Goal: Information Seeking & Learning: Compare options

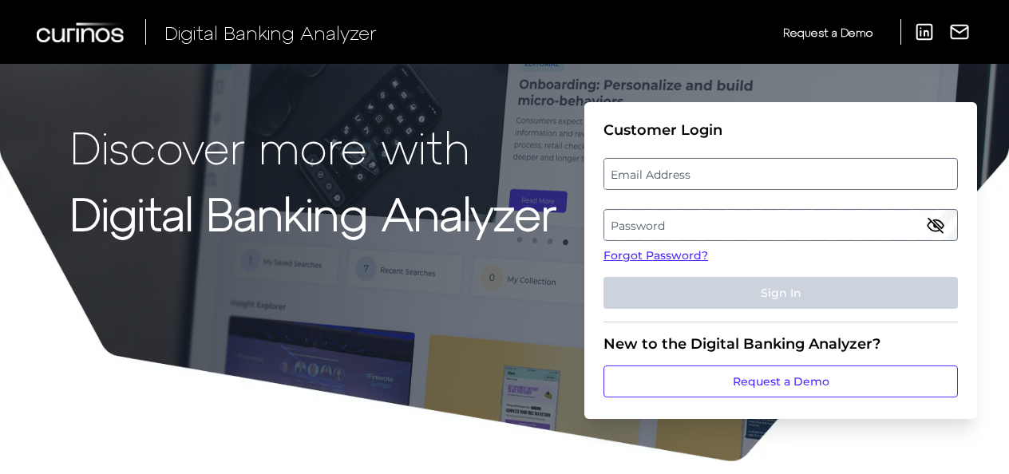
click at [680, 180] on label "Email Address" at bounding box center [780, 174] width 352 height 29
click at [680, 180] on input "email" at bounding box center [780, 174] width 354 height 32
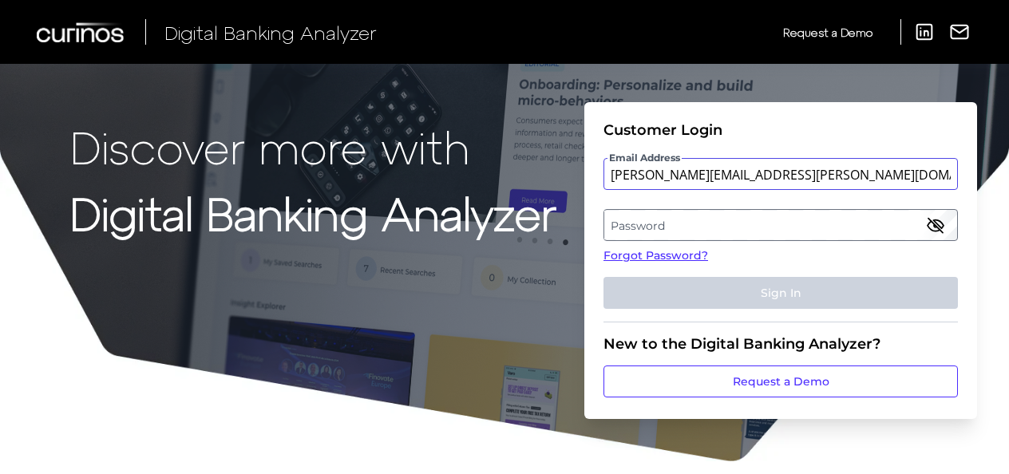
type input "[PERSON_NAME][EMAIL_ADDRESS][PERSON_NAME][DOMAIN_NAME]"
click at [649, 230] on label "Password" at bounding box center [780, 225] width 352 height 29
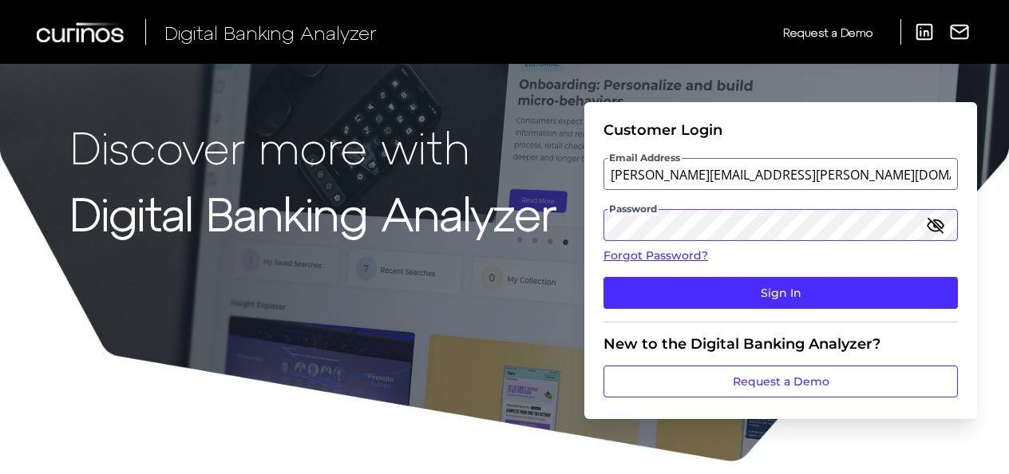
click at [603, 277] on button "Sign In" at bounding box center [780, 293] width 354 height 32
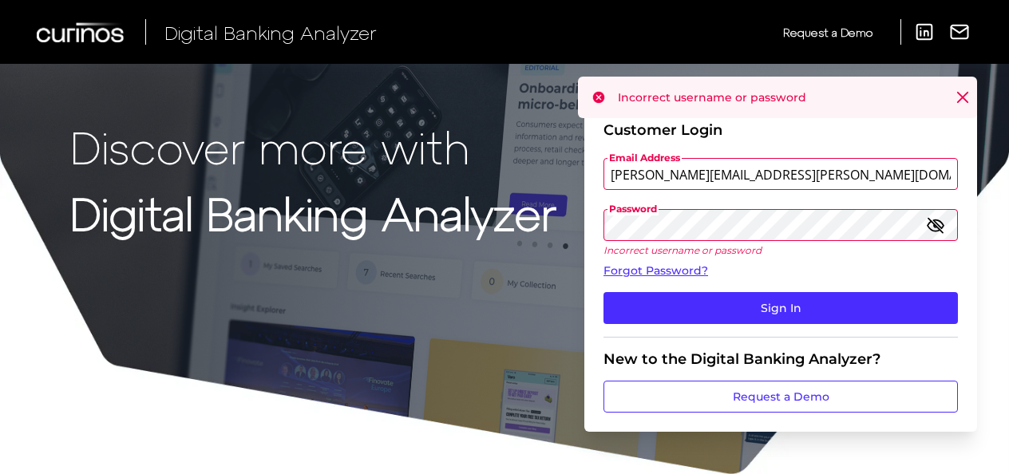
click at [943, 228] on icon "button" at bounding box center [935, 224] width 19 height 19
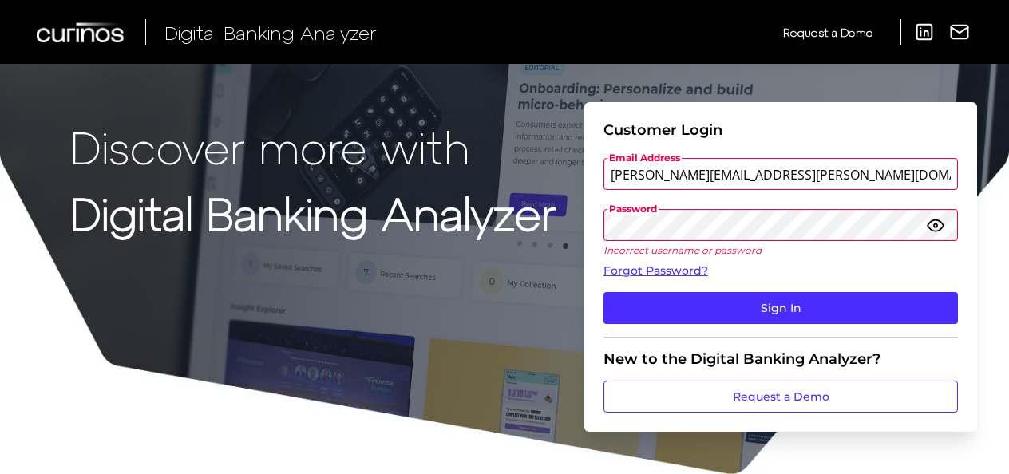
click at [603, 292] on button "Sign In" at bounding box center [780, 308] width 354 height 32
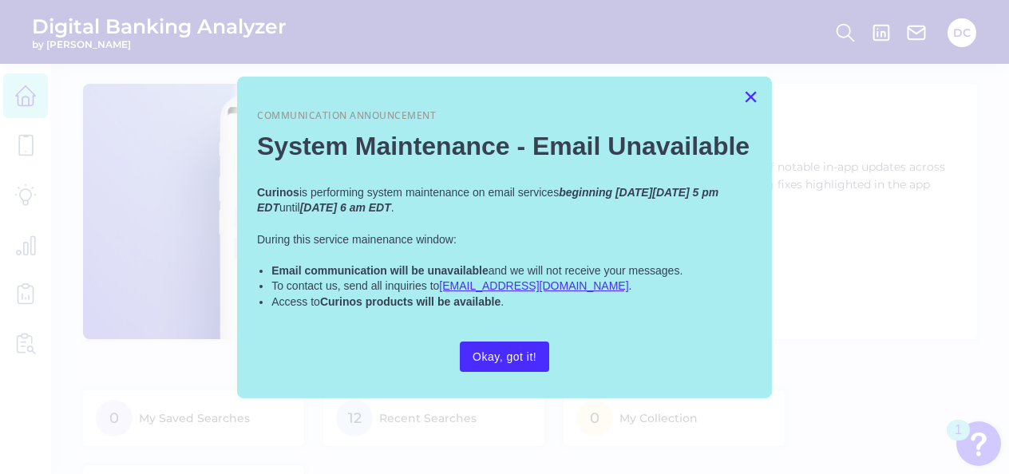
click at [745, 105] on button "×" at bounding box center [750, 97] width 15 height 26
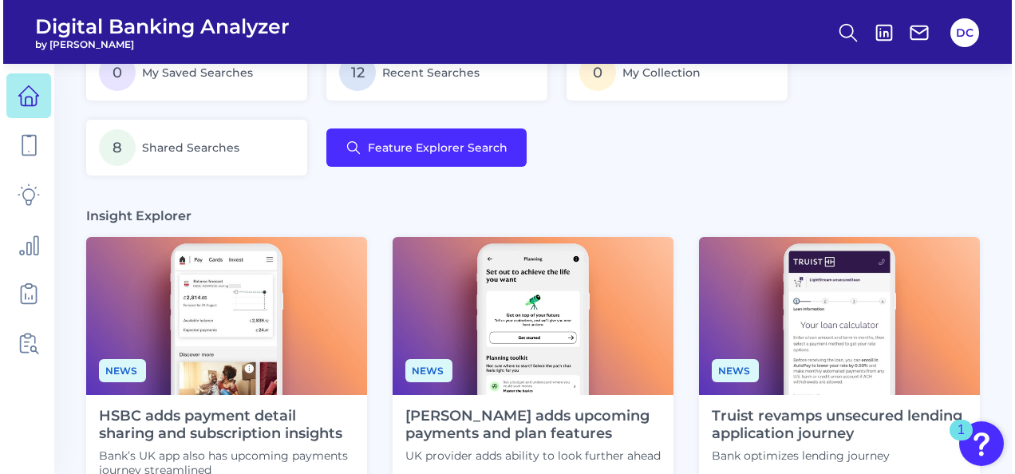
scroll to position [350, 0]
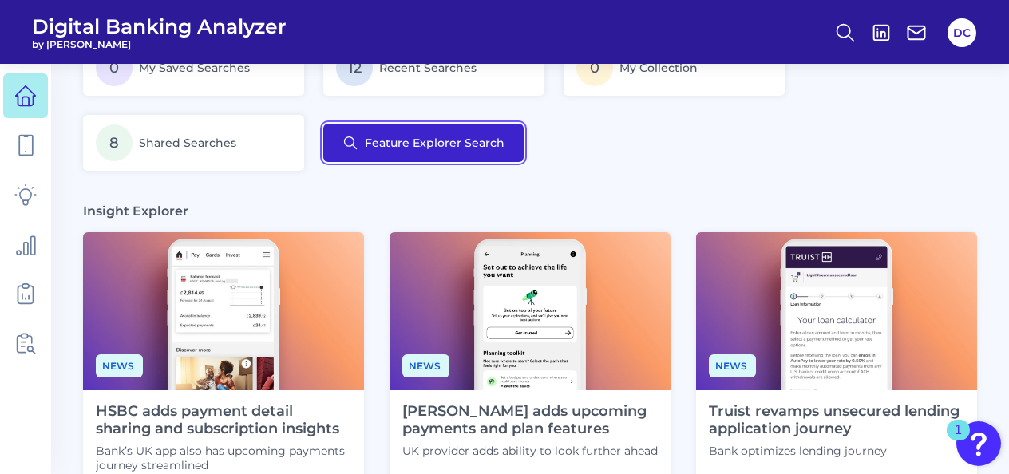
click at [377, 132] on button "Feature Explorer Search" at bounding box center [423, 143] width 200 height 38
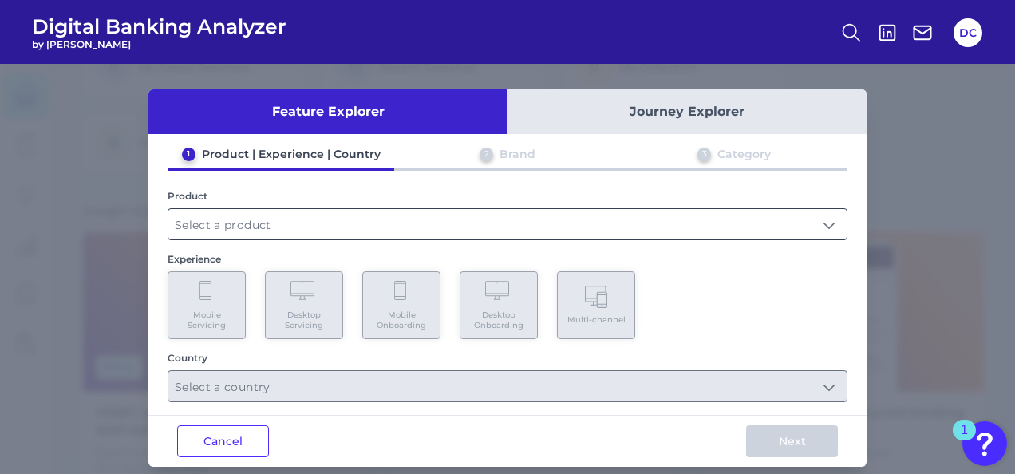
click at [284, 212] on input "text" at bounding box center [507, 224] width 678 height 30
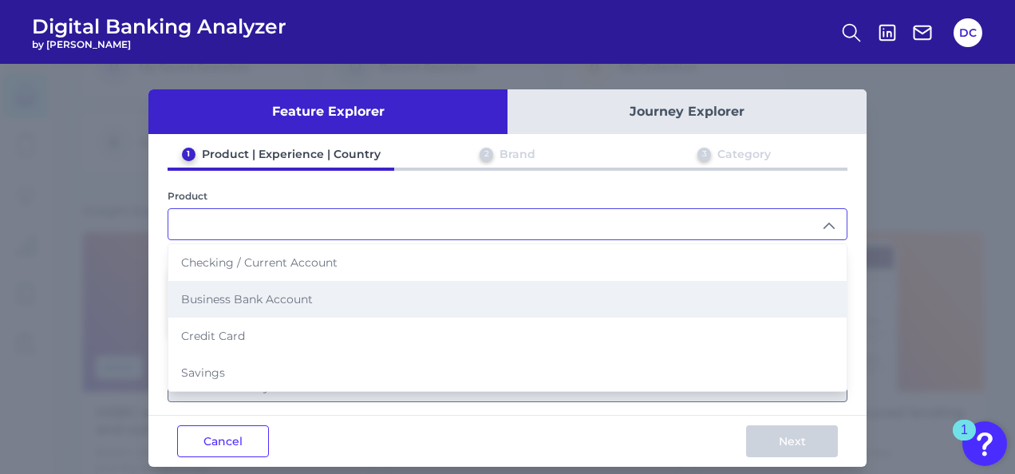
click at [278, 298] on span "Business Bank Account" at bounding box center [247, 299] width 132 height 14
type input "Business Bank Account"
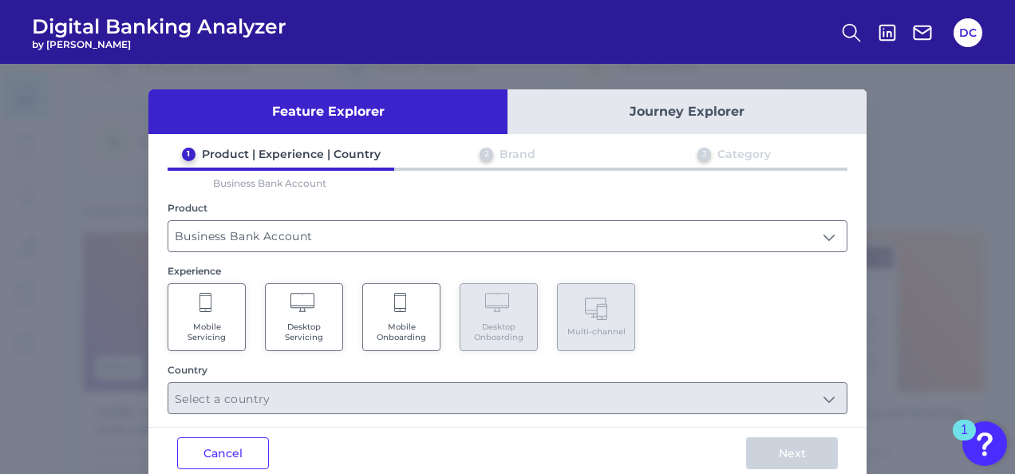
click at [215, 316] on Servicing "Mobile Servicing" at bounding box center [207, 317] width 78 height 68
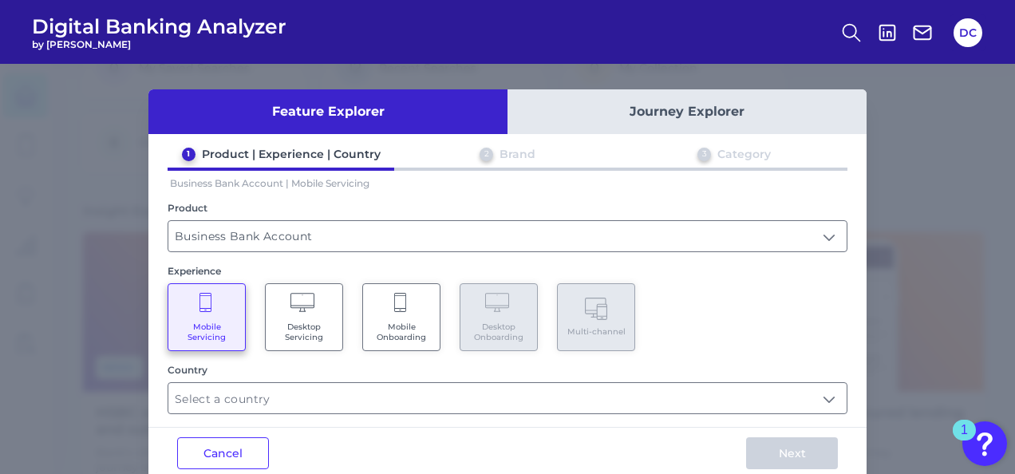
click at [402, 313] on icon at bounding box center [401, 304] width 14 height 22
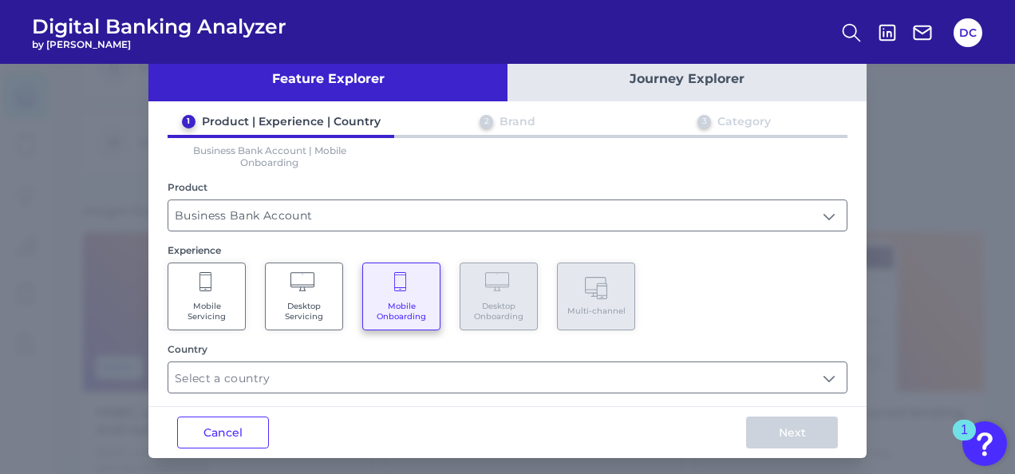
scroll to position [38, 0]
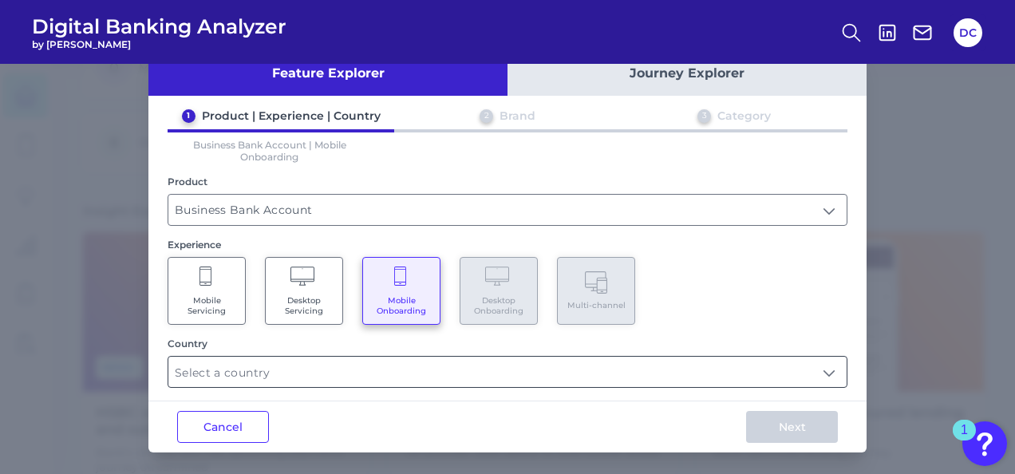
click at [567, 375] on input "text" at bounding box center [507, 372] width 678 height 30
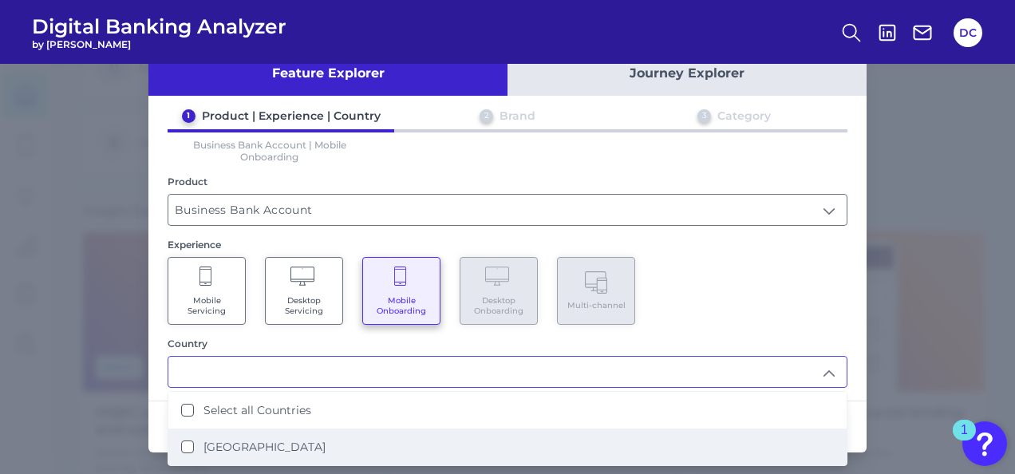
click at [333, 440] on li "[GEOGRAPHIC_DATA]" at bounding box center [507, 446] width 678 height 37
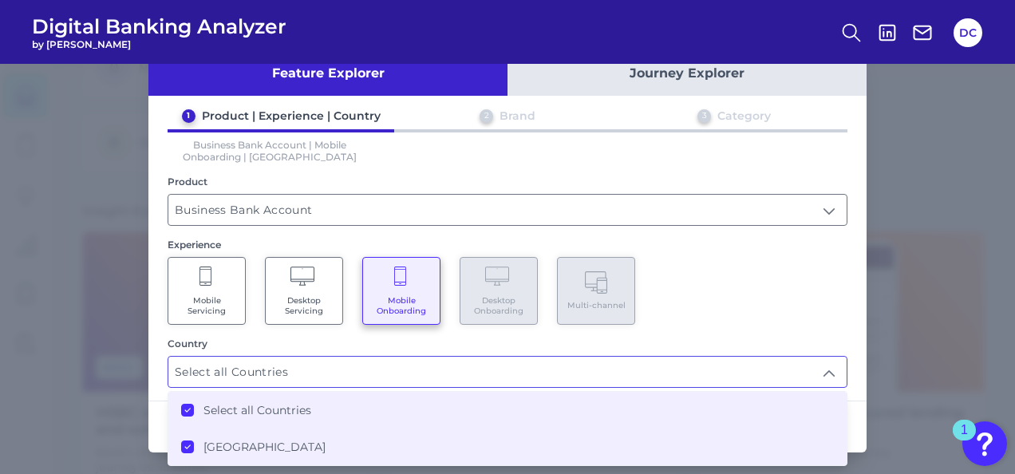
type input "Select all Countries"
click at [718, 319] on div "Mobile Servicing Desktop Servicing Mobile Onboarding Desktop Onboarding Multi-c…" at bounding box center [508, 291] width 680 height 68
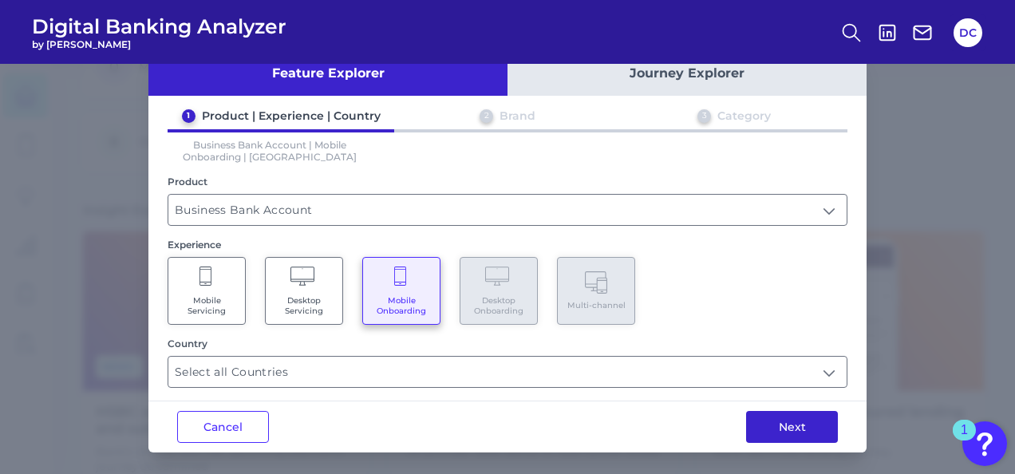
click at [794, 419] on button "Next" at bounding box center [792, 427] width 92 height 32
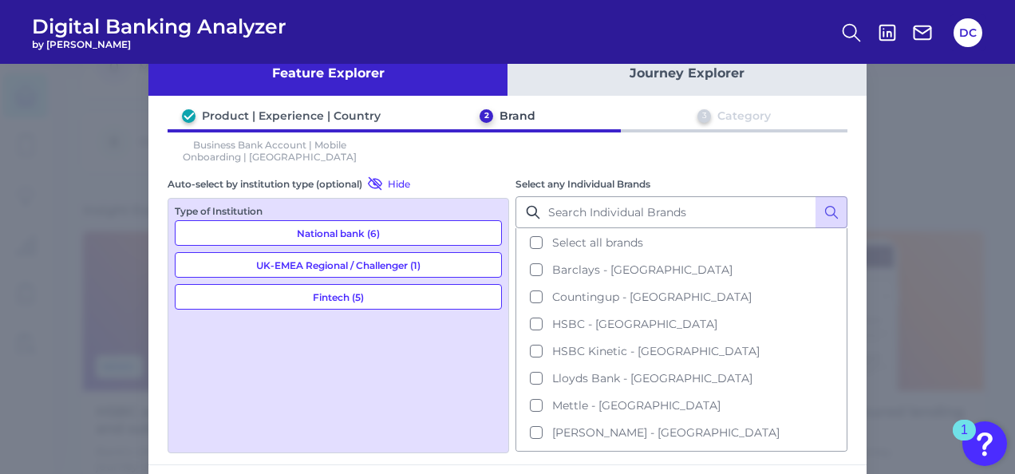
scroll to position [0, 0]
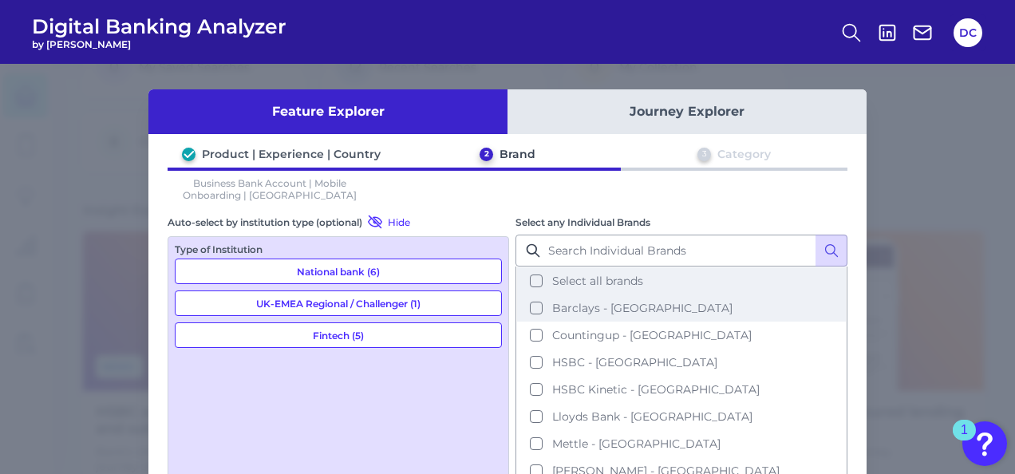
drag, startPoint x: 718, startPoint y: 305, endPoint x: 605, endPoint y: 324, distance: 114.9
click at [605, 324] on button "Countingup - [GEOGRAPHIC_DATA]" at bounding box center [681, 335] width 329 height 27
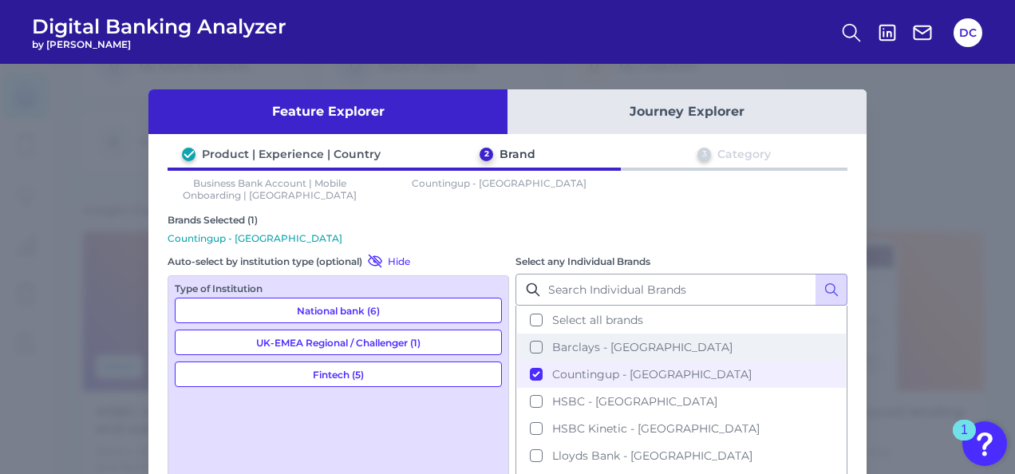
click at [592, 340] on span "Barclays - [GEOGRAPHIC_DATA]" at bounding box center [642, 347] width 180 height 14
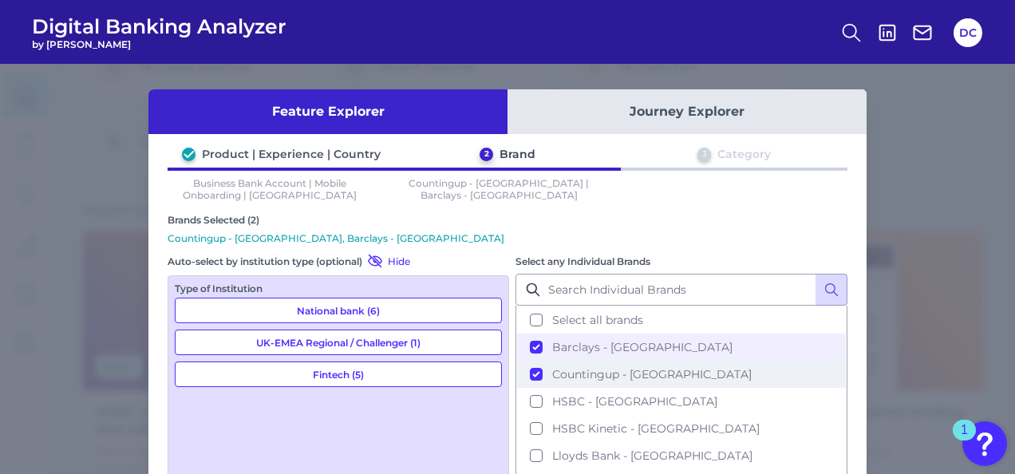
click at [535, 373] on button "Countingup - [GEOGRAPHIC_DATA]" at bounding box center [681, 374] width 329 height 27
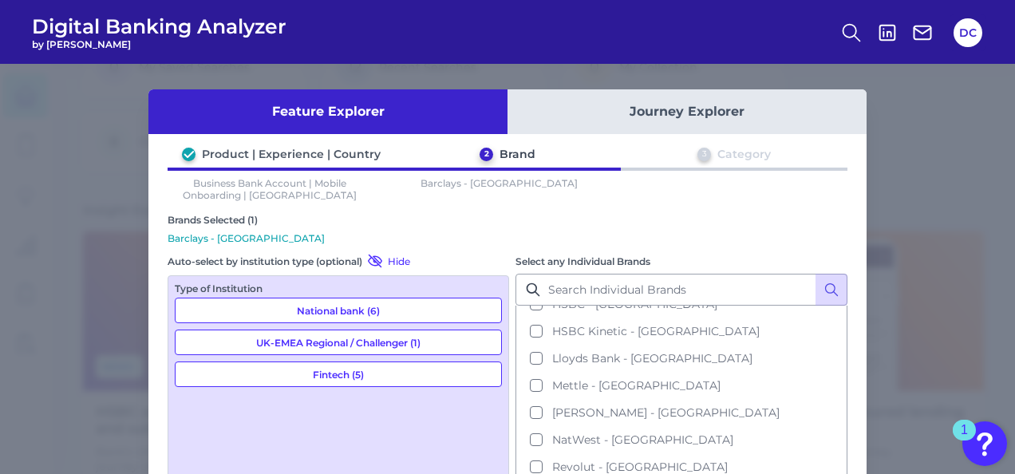
scroll to position [61, 0]
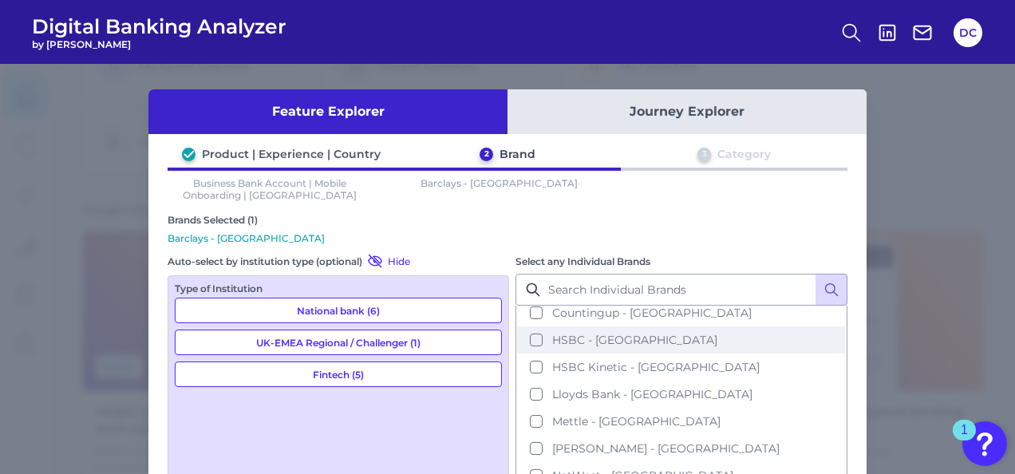
click at [567, 338] on span "HSBC - [GEOGRAPHIC_DATA]" at bounding box center [634, 340] width 165 height 14
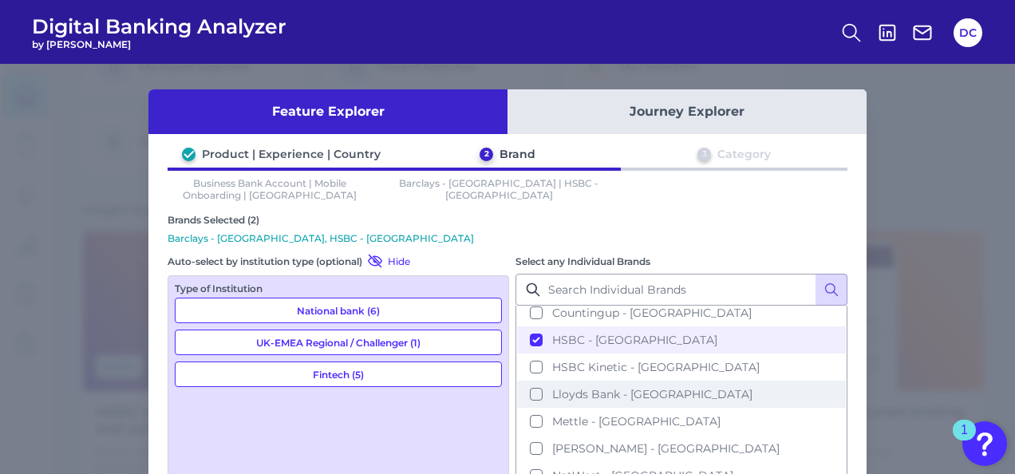
click at [579, 398] on button "Lloyds Bank - [GEOGRAPHIC_DATA]" at bounding box center [681, 394] width 329 height 27
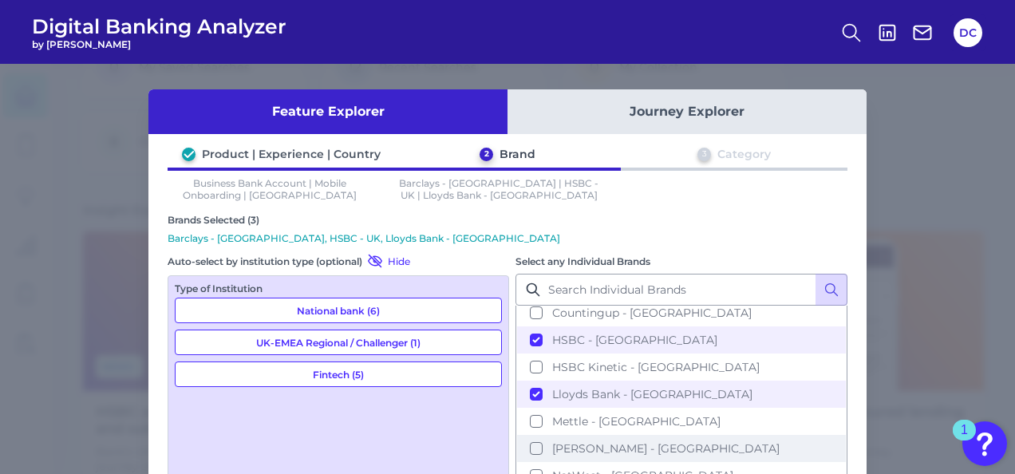
click at [580, 441] on span "[PERSON_NAME] - [GEOGRAPHIC_DATA]" at bounding box center [665, 448] width 227 height 14
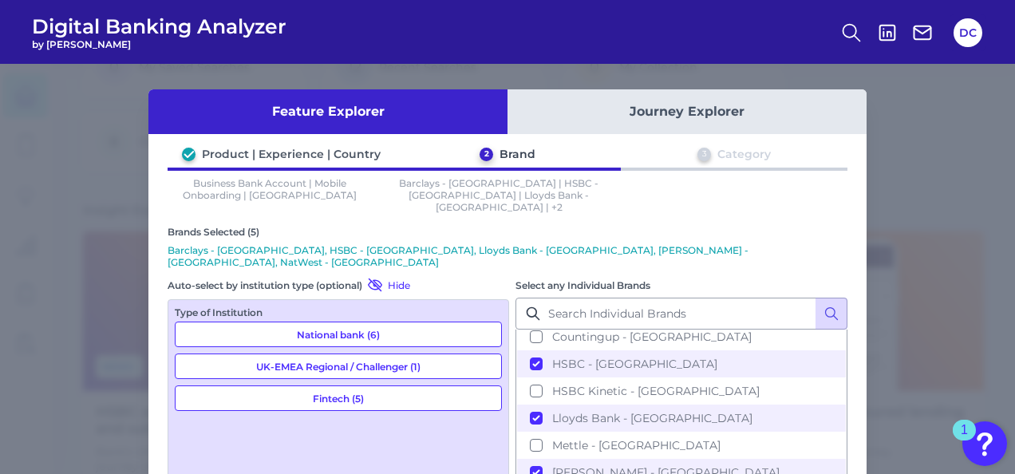
scroll to position [117, 0]
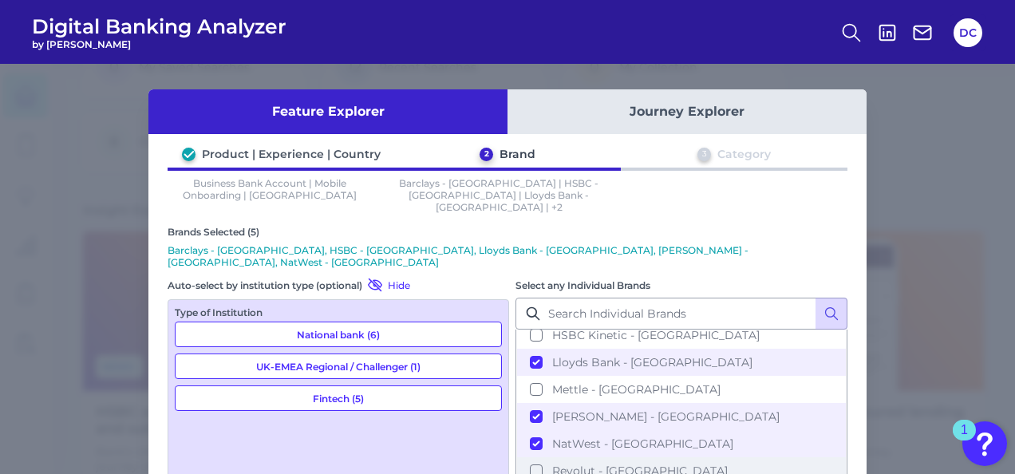
click at [670, 457] on button "Revolut - [GEOGRAPHIC_DATA]" at bounding box center [681, 470] width 329 height 27
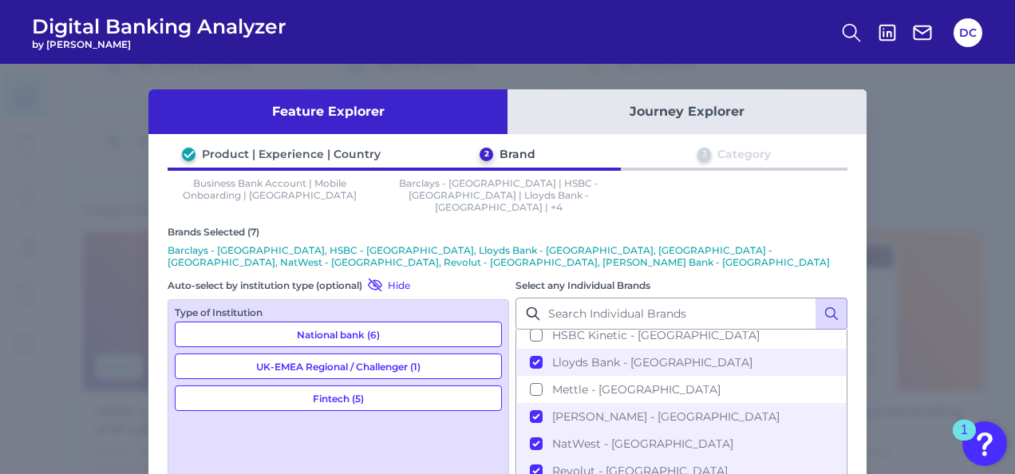
click at [841, 298] on button at bounding box center [831, 314] width 32 height 32
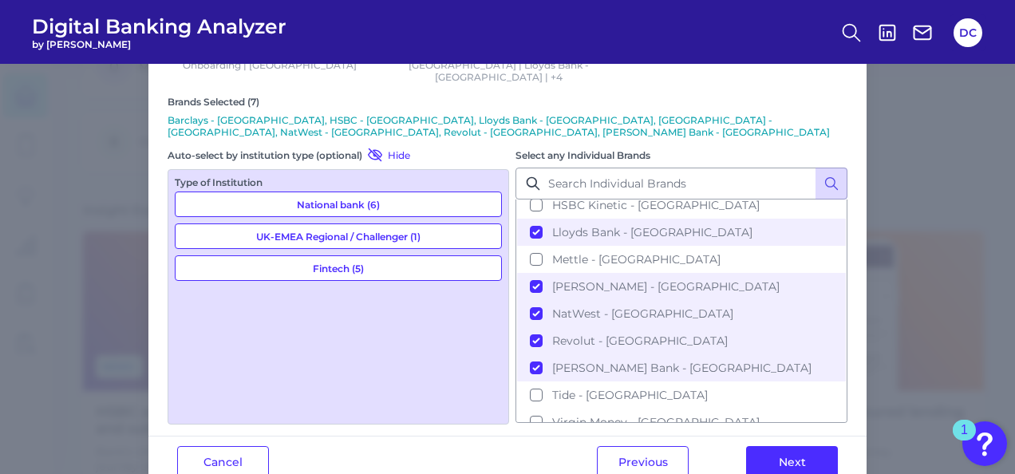
scroll to position [142, 0]
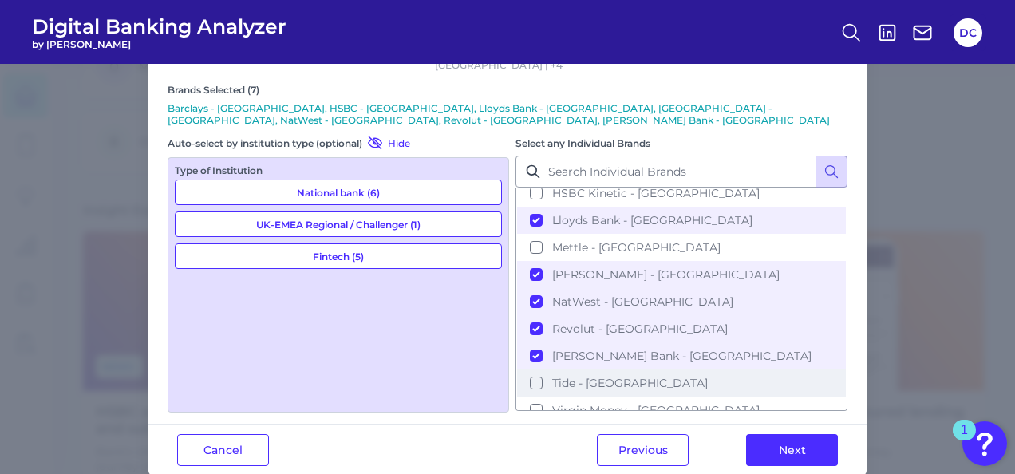
click at [578, 376] on span "Tide - [GEOGRAPHIC_DATA]" at bounding box center [630, 383] width 156 height 14
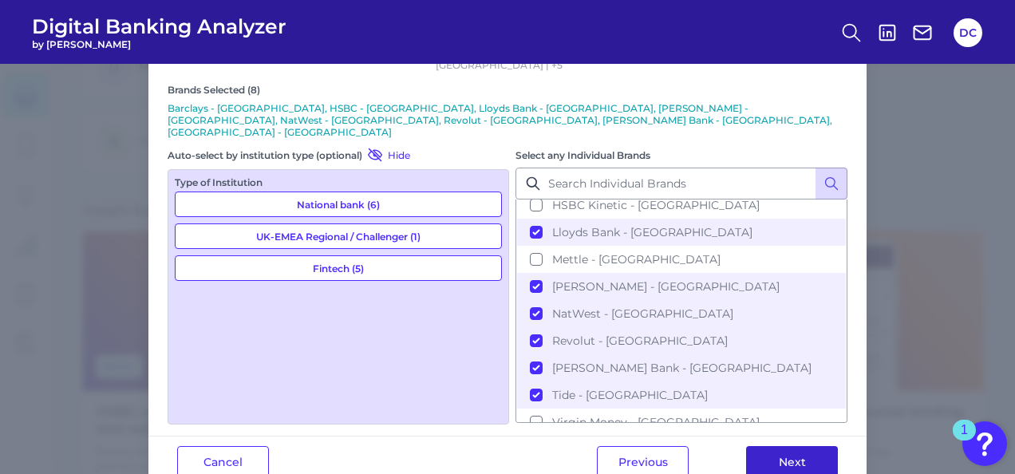
click at [771, 446] on button "Next" at bounding box center [792, 462] width 92 height 32
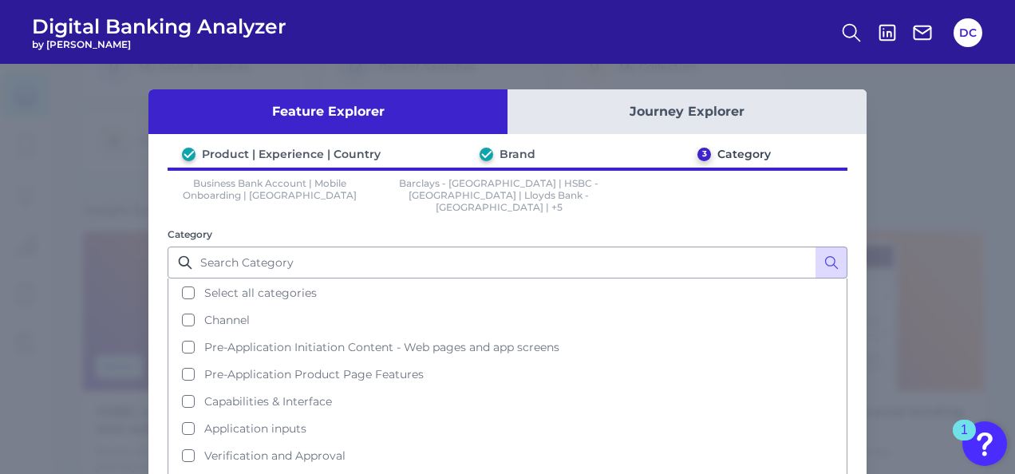
scroll to position [13, 0]
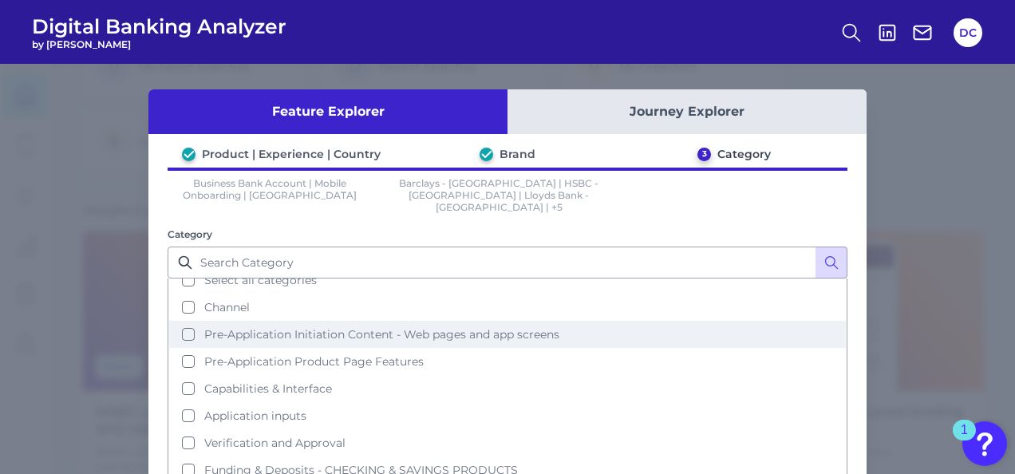
click at [286, 327] on span "Pre-Application Initiation Content - Web pages and app screens" at bounding box center [381, 334] width 355 height 14
click at [286, 328] on button "Pre-Application Initiation Content - Web pages and app screens" at bounding box center [507, 334] width 677 height 27
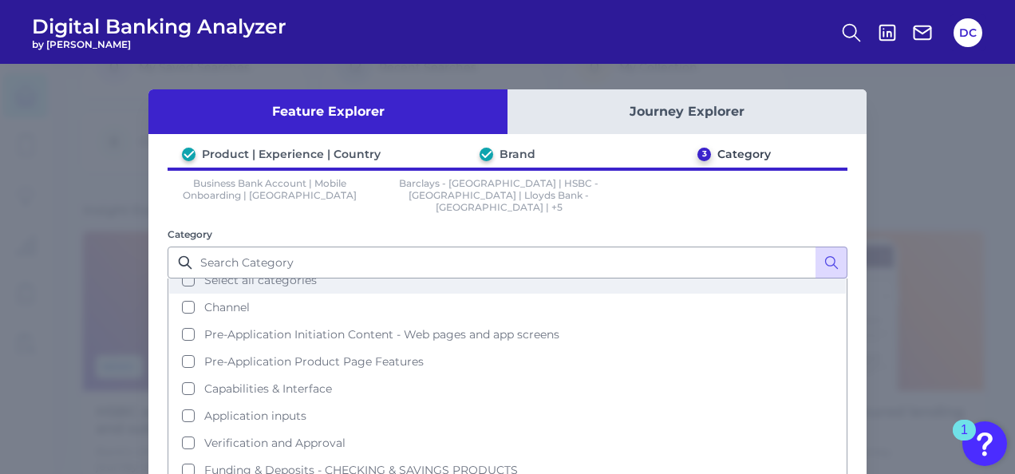
click at [284, 273] on span "Select all categories" at bounding box center [260, 280] width 113 height 14
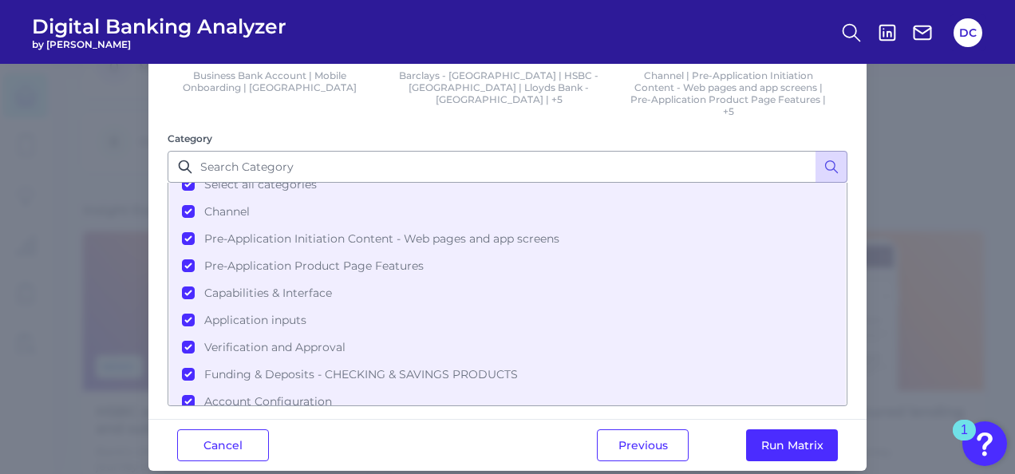
scroll to position [127, 0]
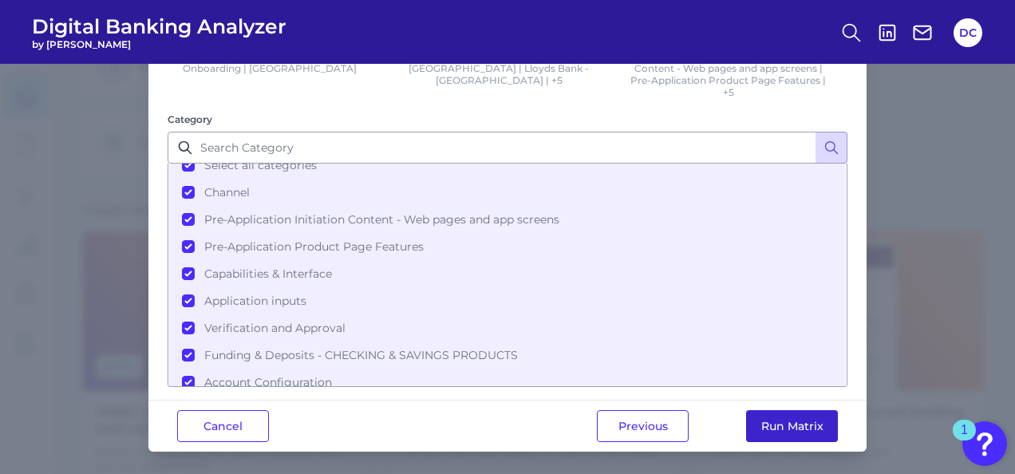
click at [794, 418] on button "Run Matrix" at bounding box center [792, 426] width 92 height 32
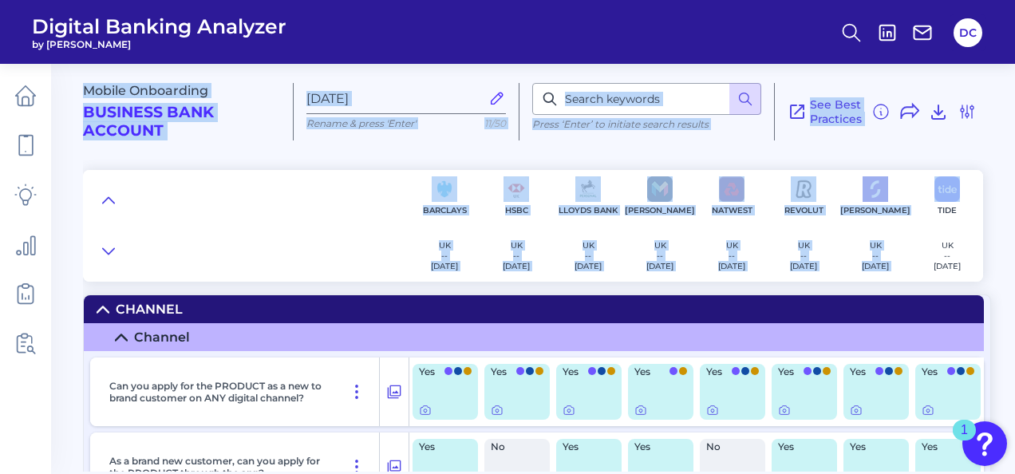
drag, startPoint x: 1009, startPoint y: 52, endPoint x: 1010, endPoint y: 72, distance: 20.0
click at [1010, 72] on div "Digital Banking Analyzer by Curinos DC Mobile Onboarding Business Bank Account …" at bounding box center [507, 237] width 1015 height 474
click at [976, 153] on div "Mobile Onboarding Business Bank Account [DATE][FINANCIAL_ID] Rename & press 'En…" at bounding box center [546, 105] width 926 height 109
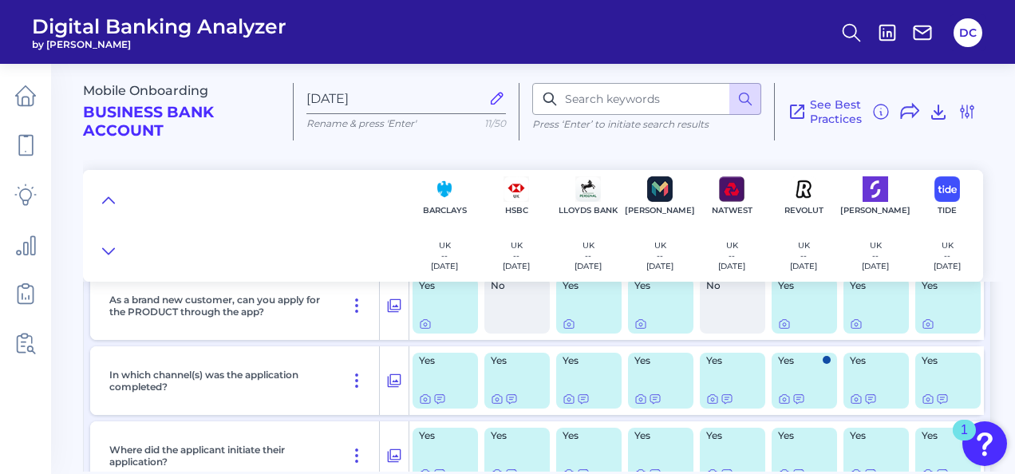
scroll to position [144, 0]
